Goal: Find specific page/section: Find specific page/section

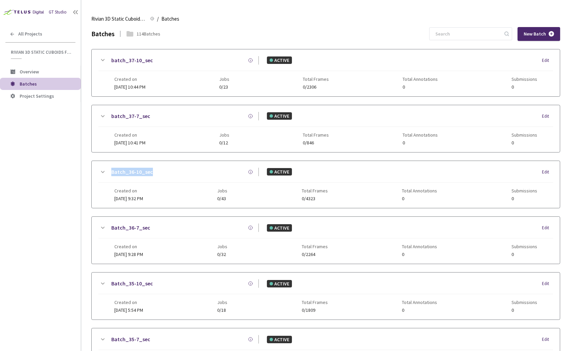
scroll to position [18, 0]
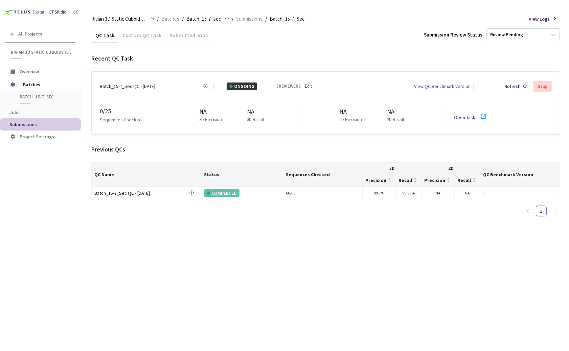
click at [227, 278] on div "QC Task Custom QC Task Submitted Jobs Submission Review Status Review Pending R…" at bounding box center [325, 189] width 469 height 324
click at [175, 243] on div "QC Task Custom QC Task Submitted Jobs Submission Review Status Review Pending R…" at bounding box center [325, 189] width 469 height 324
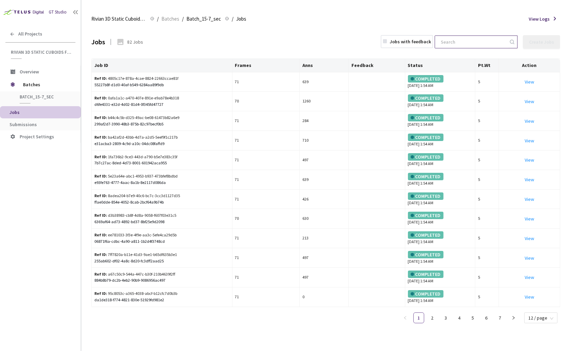
click at [473, 41] on input at bounding box center [472, 42] width 72 height 12
paste input "442b2cc1-950e-407d-967e-c296f4770156"
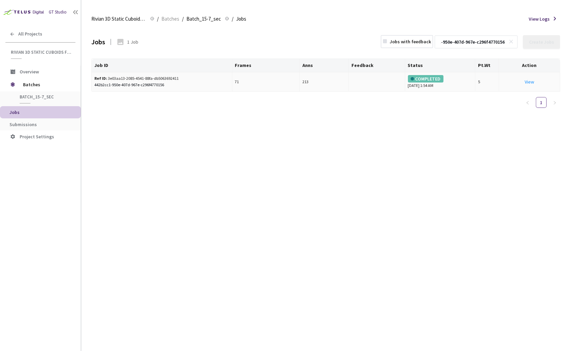
type input "442b2cc1-950e-407d-967e-c296f4770156"
drag, startPoint x: 175, startPoint y: 79, endPoint x: 107, endPoint y: 77, distance: 68.3
click at [107, 77] on div "Ref ID: 3e03aa13-2085-4541-88fa-db5063692411" at bounding box center [137, 78] width 87 height 6
copy div "3e03aa13-2085-4541-88fa-db5063692411"
